Goal: Task Accomplishment & Management: Manage account settings

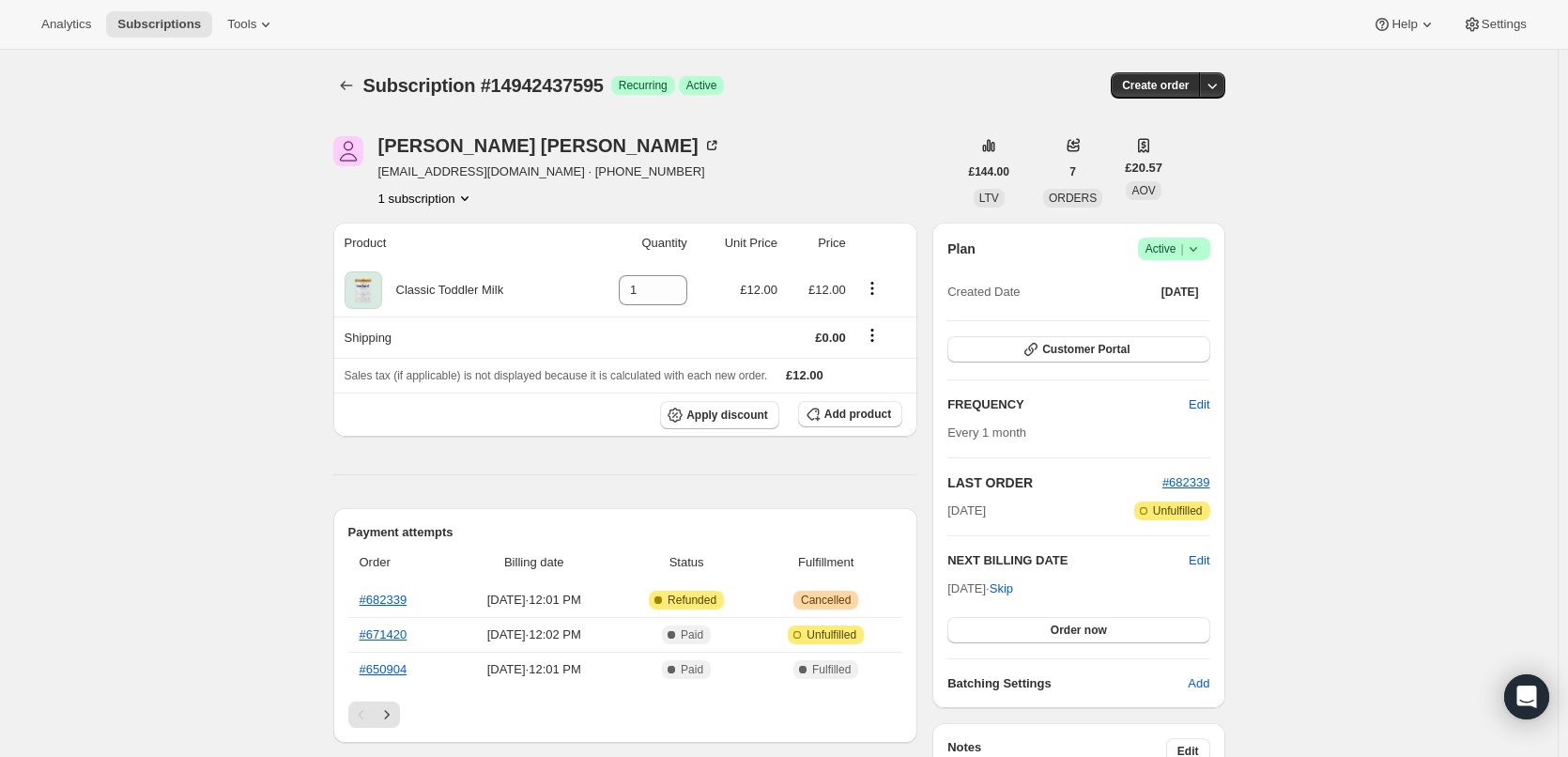
click at [1203, 248] on icon at bounding box center [1192, 248] width 18 height 18
click at [1167, 322] on span "Cancel subscription" at bounding box center [1180, 318] width 106 height 14
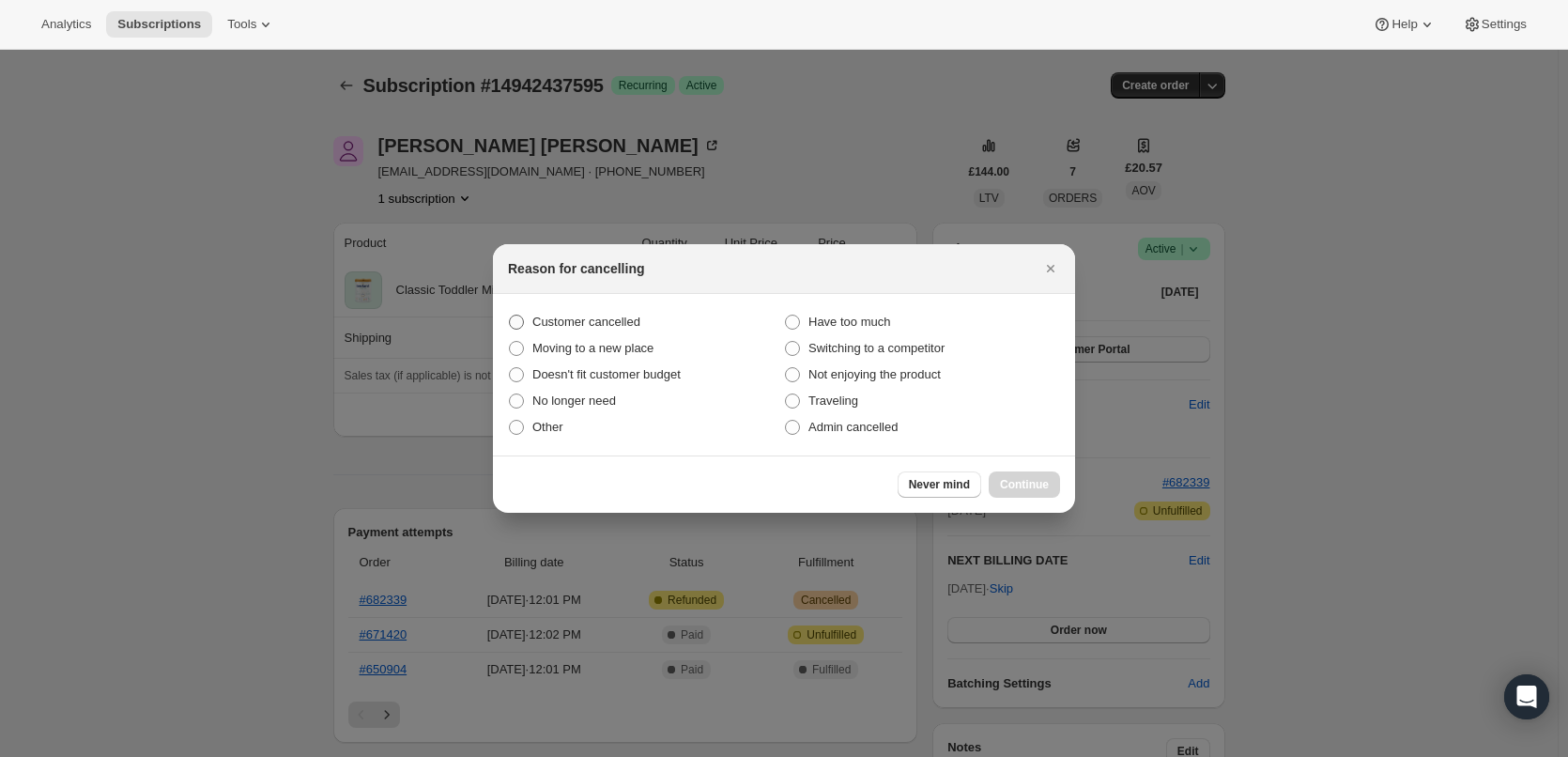
click at [542, 313] on span "Customer cancelled" at bounding box center [586, 322] width 108 height 18
click at [510, 315] on input "Customer cancelled" at bounding box center [509, 315] width 1 height 1
radio input "true"
click at [1027, 491] on span "Continue" at bounding box center [1024, 485] width 49 height 15
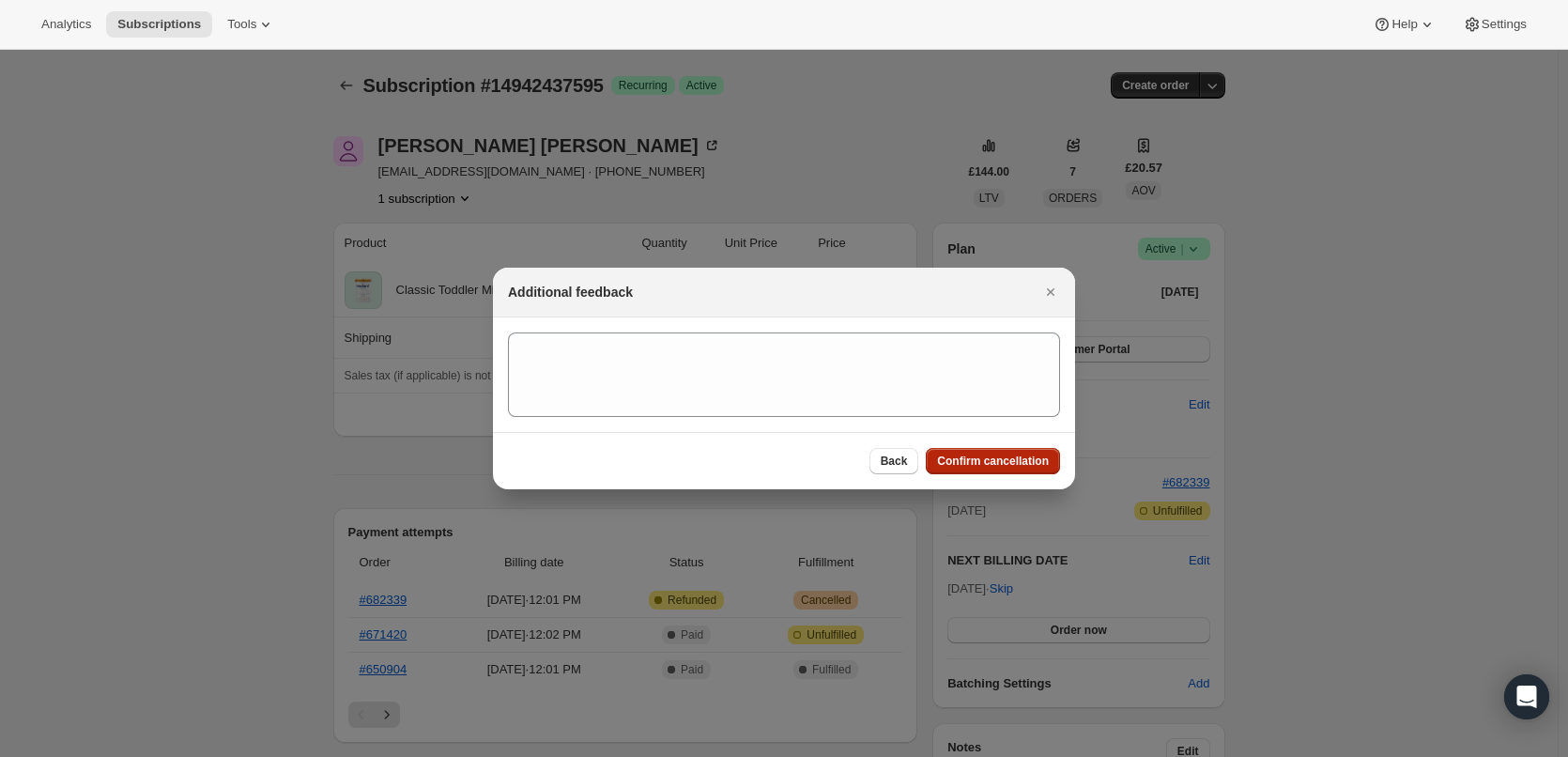
click at [1011, 472] on button "Confirm cancellation" at bounding box center [993, 461] width 134 height 26
